Goal: Transaction & Acquisition: Purchase product/service

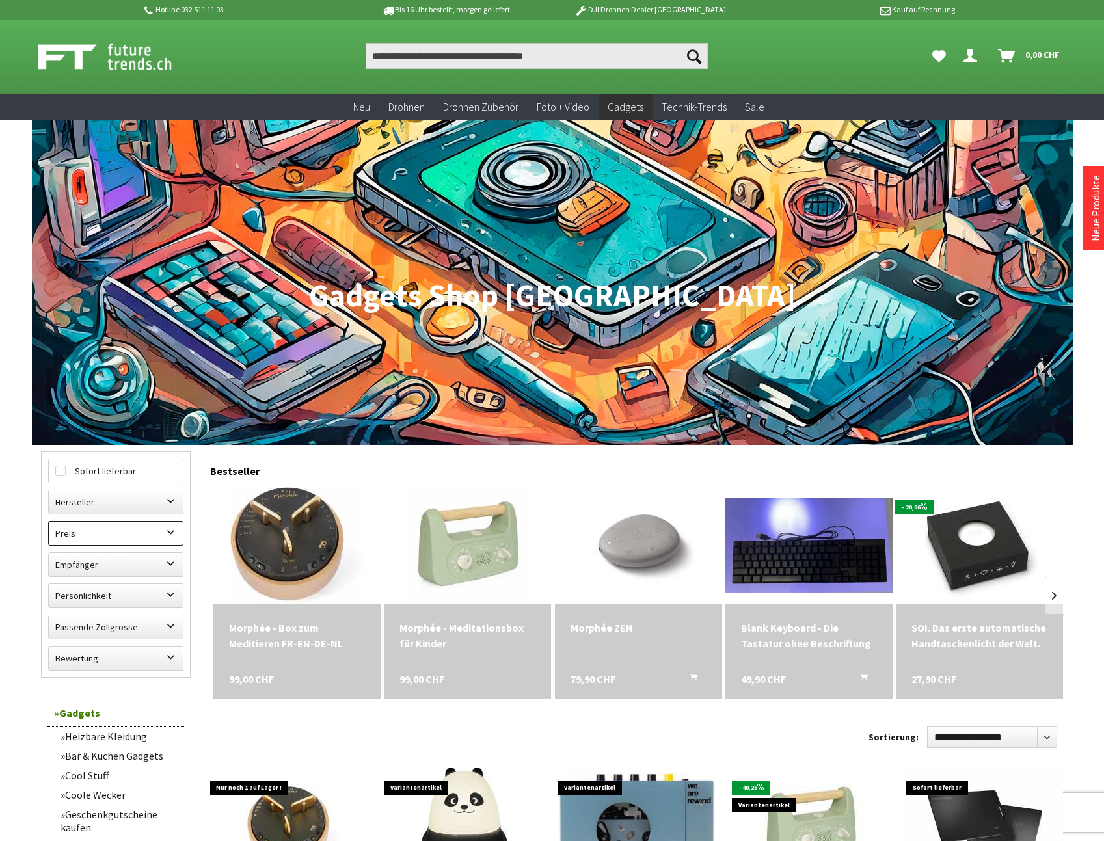
click at [171, 530] on label "Preis" at bounding box center [116, 533] width 134 height 23
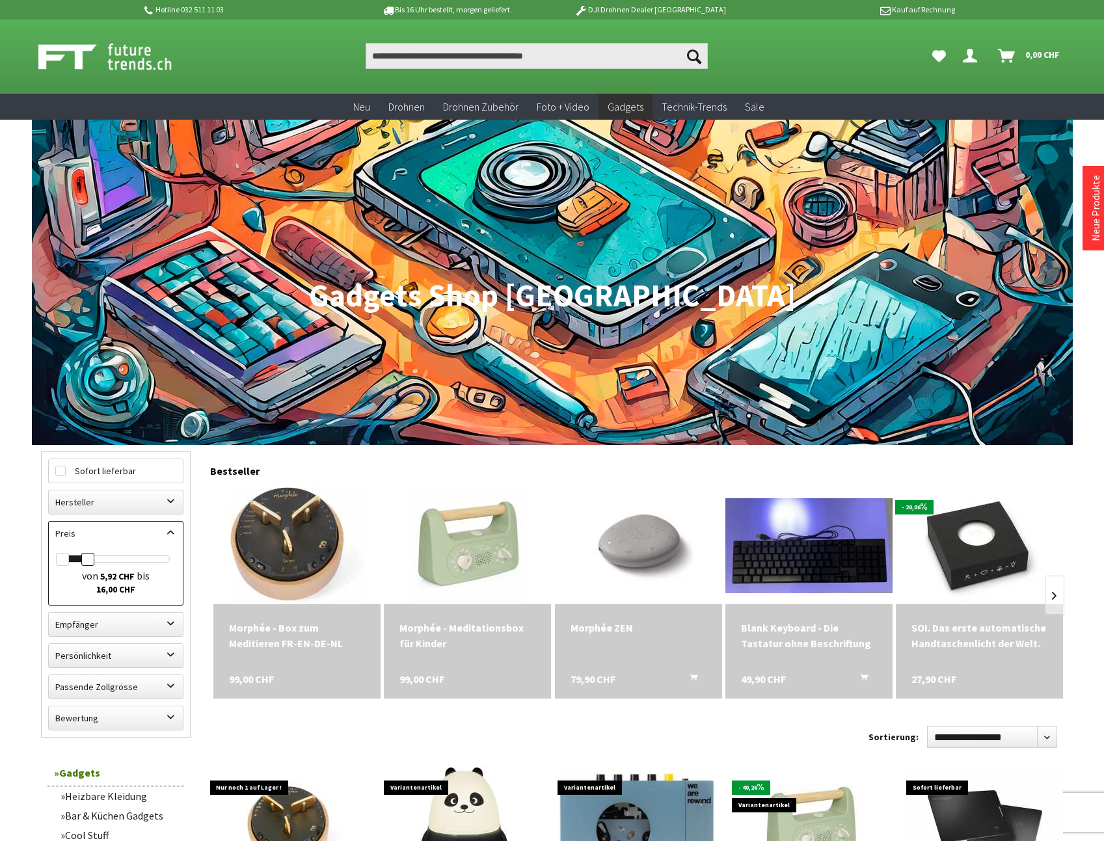
drag, startPoint x: 169, startPoint y: 560, endPoint x: 87, endPoint y: 549, distance: 82.6
click at [87, 549] on div "von 5,92 CHF bis 16,00 CHF" at bounding box center [116, 576] width 134 height 57
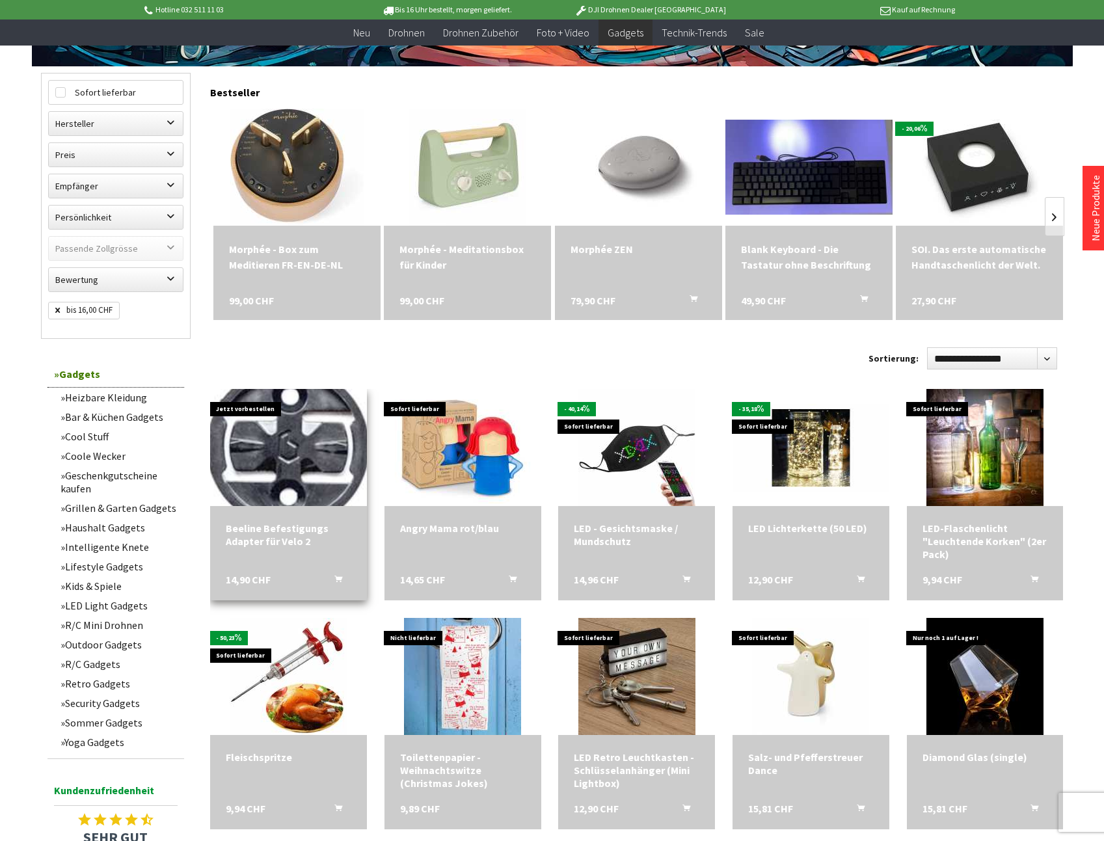
scroll to position [130, 0]
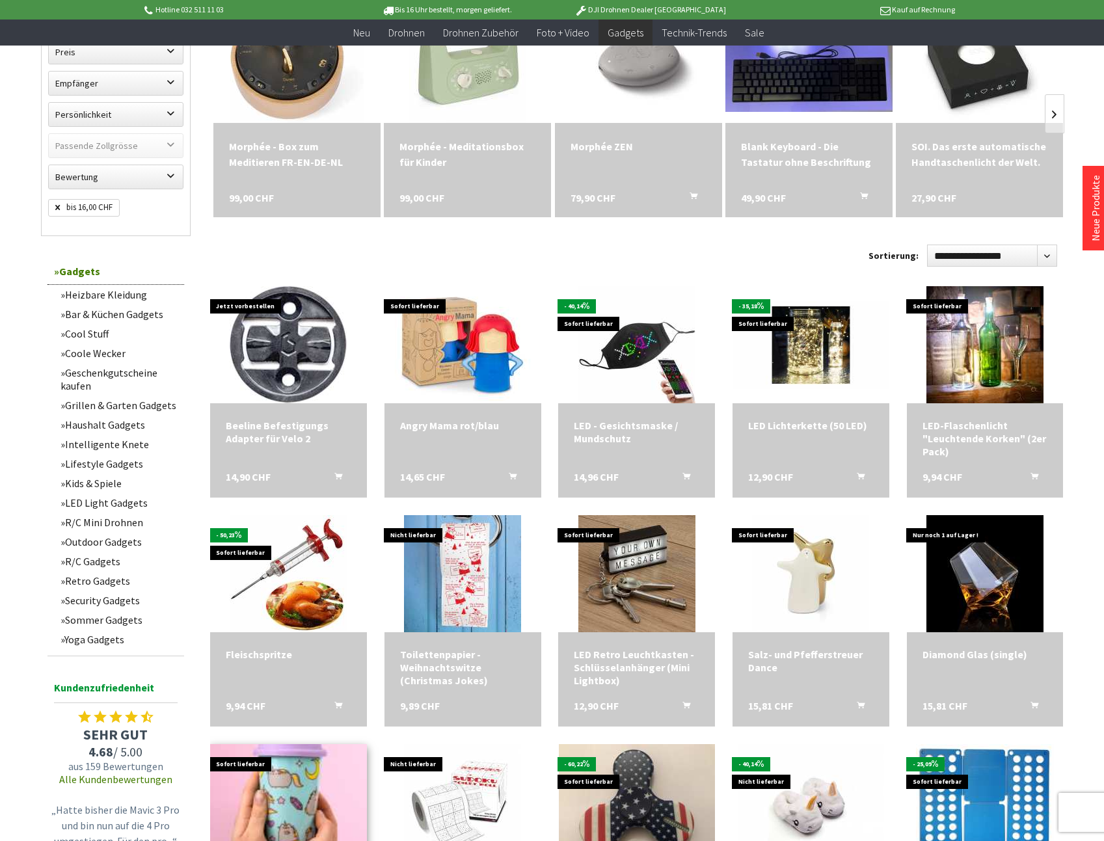
scroll to position [390, 0]
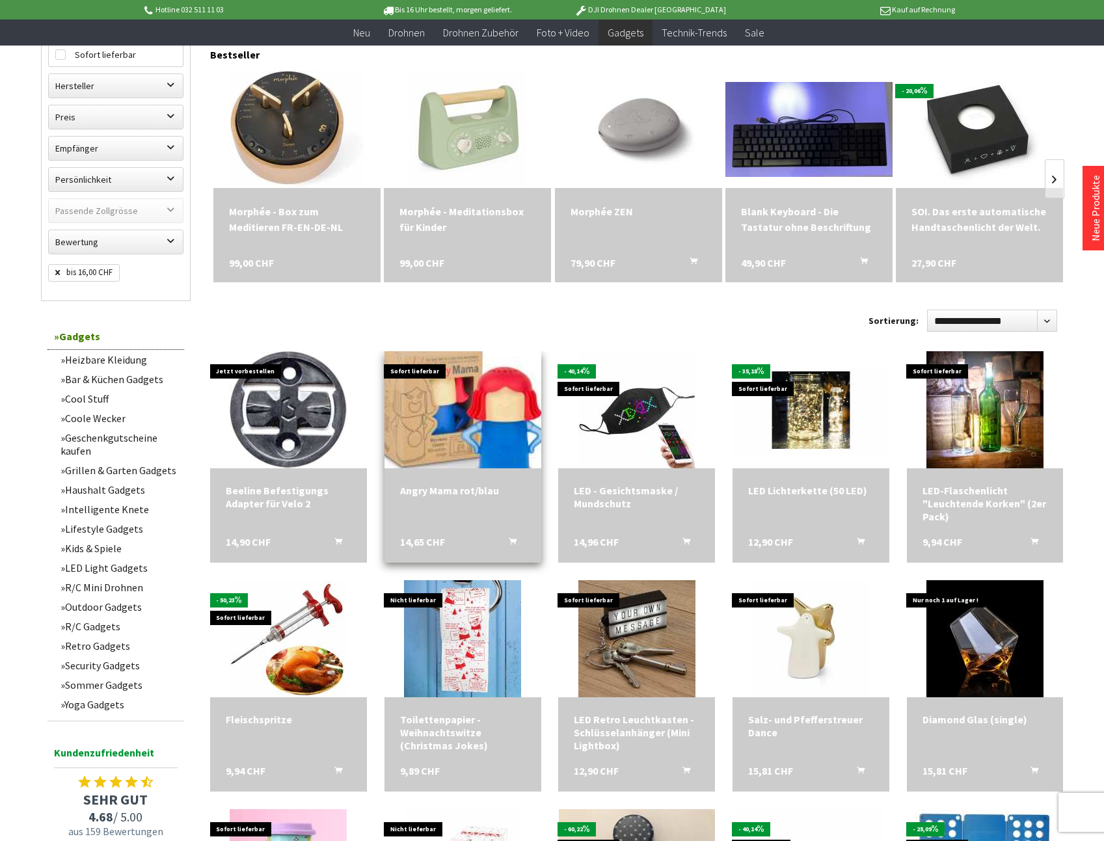
click at [458, 427] on img at bounding box center [462, 410] width 219 height 164
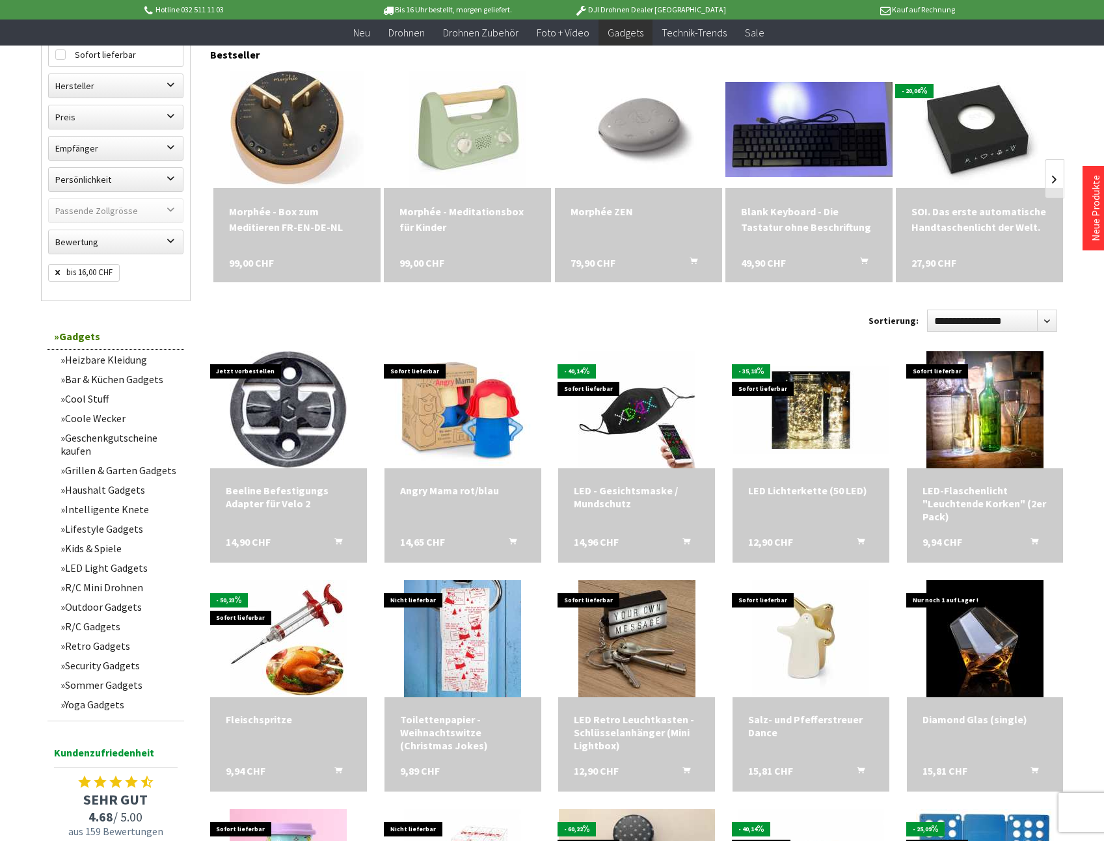
scroll to position [383, 0]
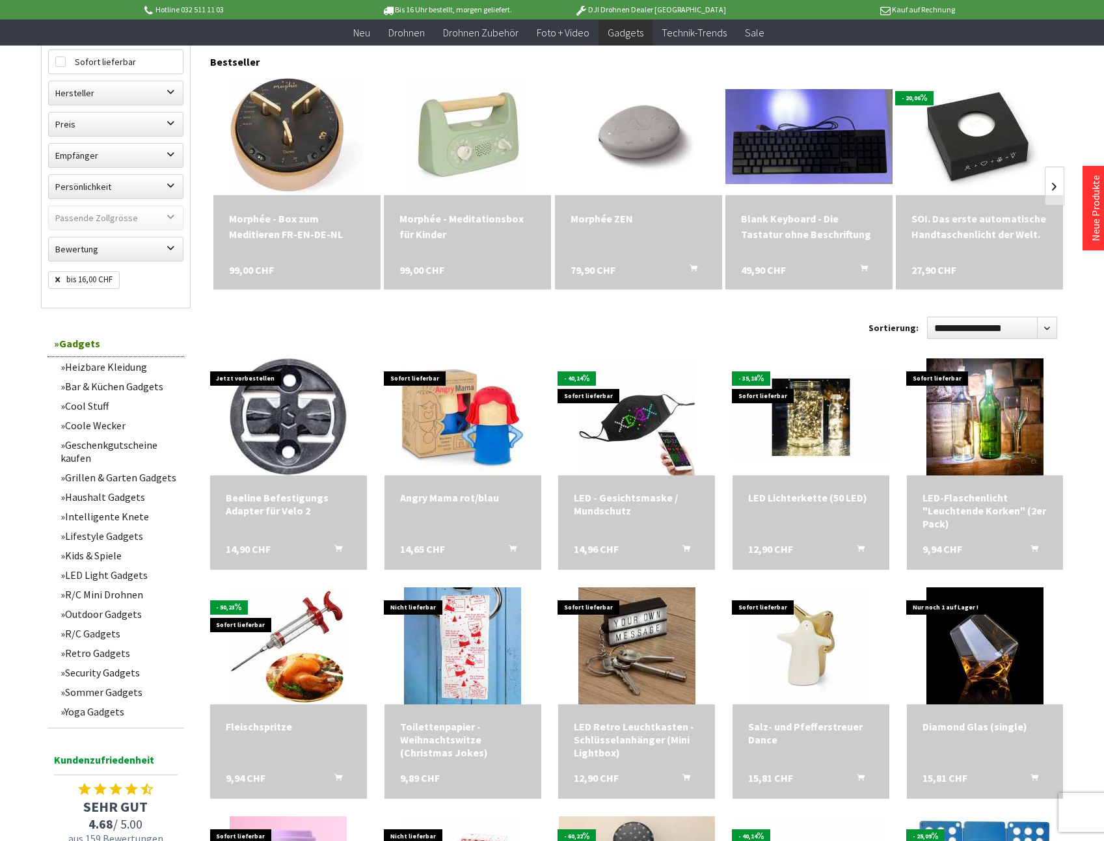
scroll to position [286, 0]
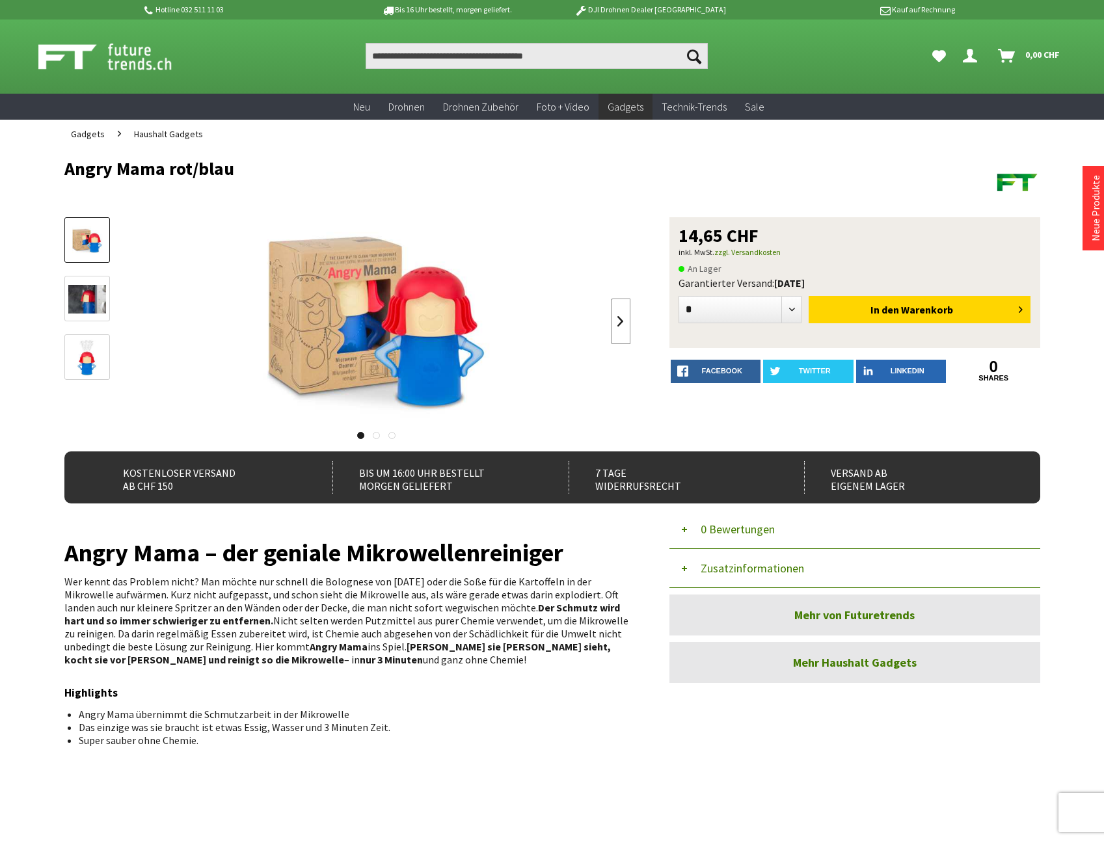
click at [619, 323] on link at bounding box center [621, 322] width 20 height 46
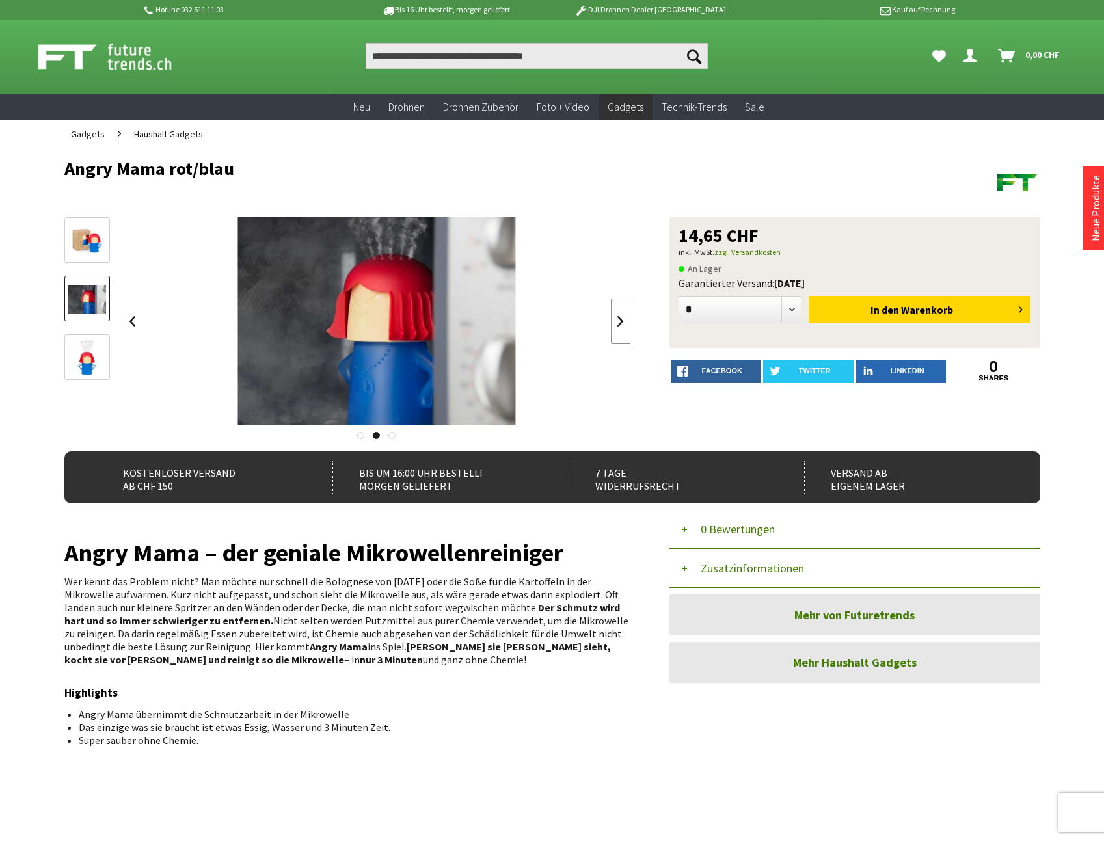
click at [619, 323] on link at bounding box center [621, 322] width 20 height 46
